Goal: Share content: Share content

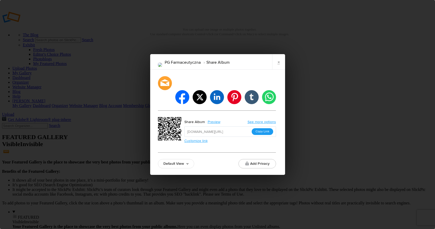
click at [264, 128] on button "Copy Link" at bounding box center [262, 131] width 21 height 7
click at [279, 69] on link "×" at bounding box center [278, 62] width 13 height 16
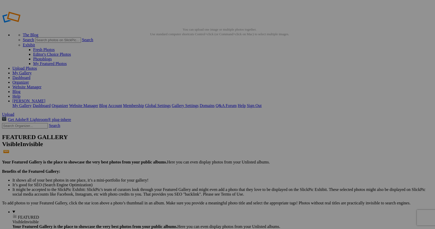
click at [261, 103] on link "Sign Out" at bounding box center [254, 105] width 15 height 4
